Goal: Check status

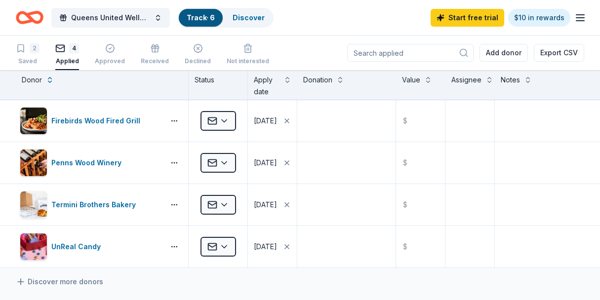
click at [29, 15] on icon "Home" at bounding box center [34, 17] width 15 height 10
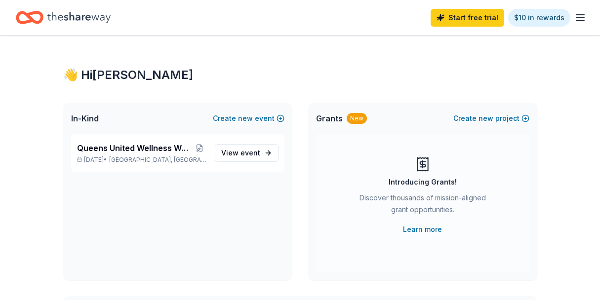
click at [142, 149] on span "Queens United Wellness Weekend 2025" at bounding box center [134, 148] width 115 height 12
click at [237, 155] on span "View event" at bounding box center [240, 153] width 39 height 12
